Goal: Task Accomplishment & Management: Manage account settings

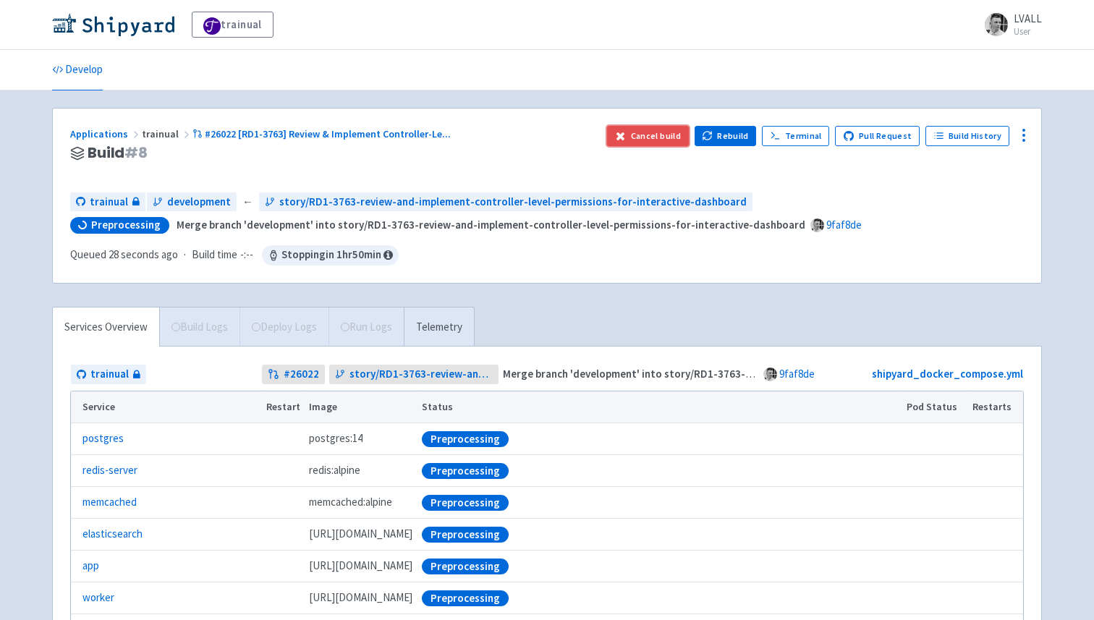
click at [658, 133] on button "Cancel build" at bounding box center [648, 136] width 82 height 20
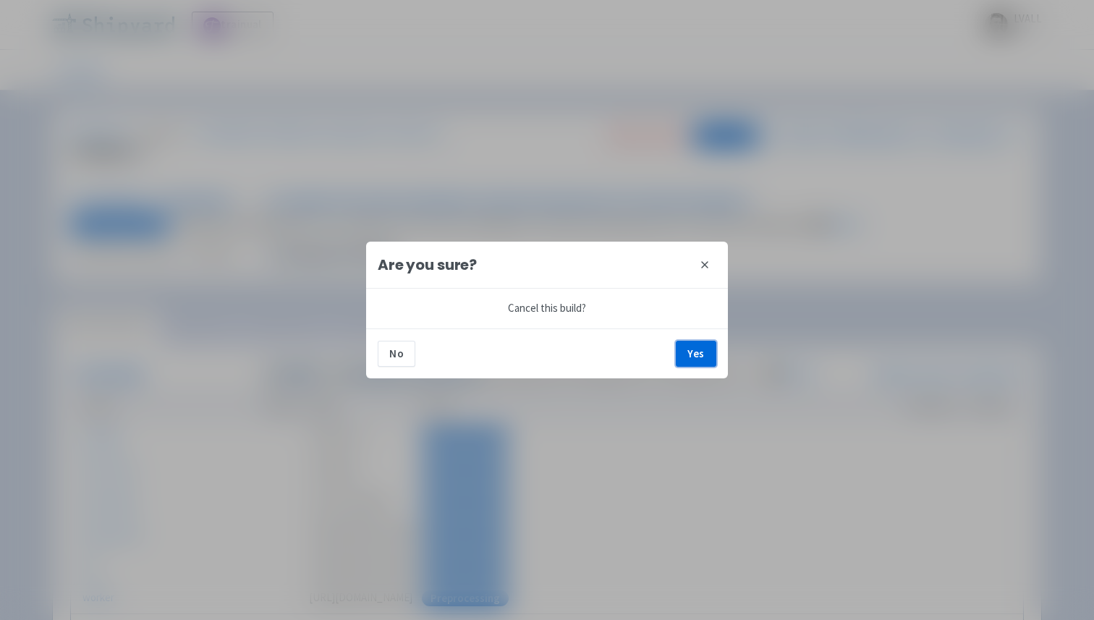
click at [704, 357] on button "Yes" at bounding box center [696, 354] width 41 height 26
